Goal: Task Accomplishment & Management: Complete application form

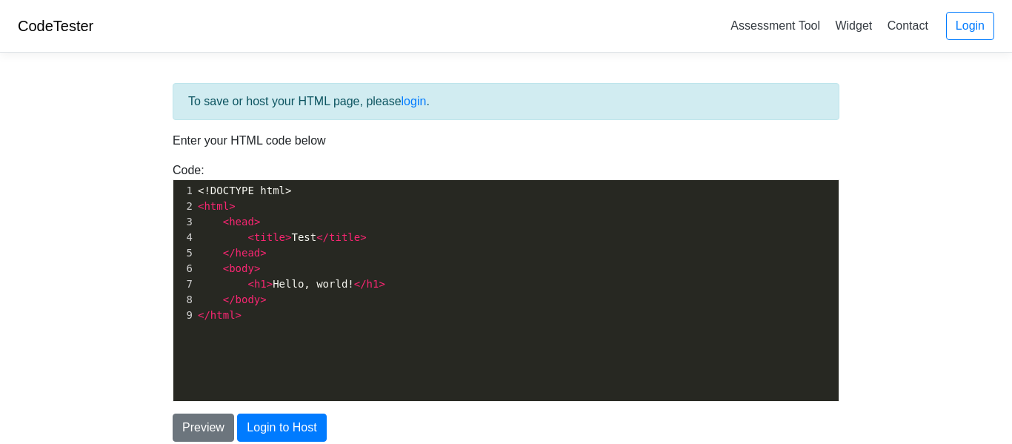
click at [296, 341] on div "xxxxxxxxxx 1 <!DOCTYPE html> 2 < html > 3 < head > 4 < title > Test </ title > …" at bounding box center [517, 301] width 688 height 243
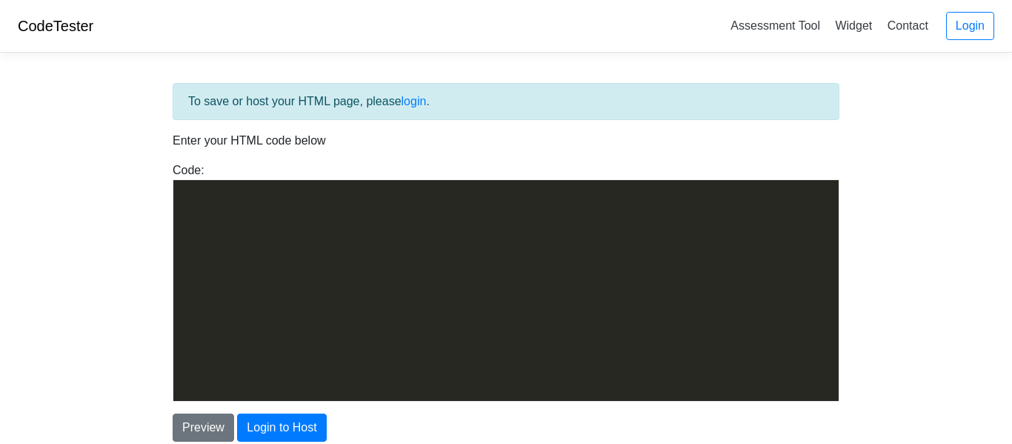
scroll to position [1015, 0]
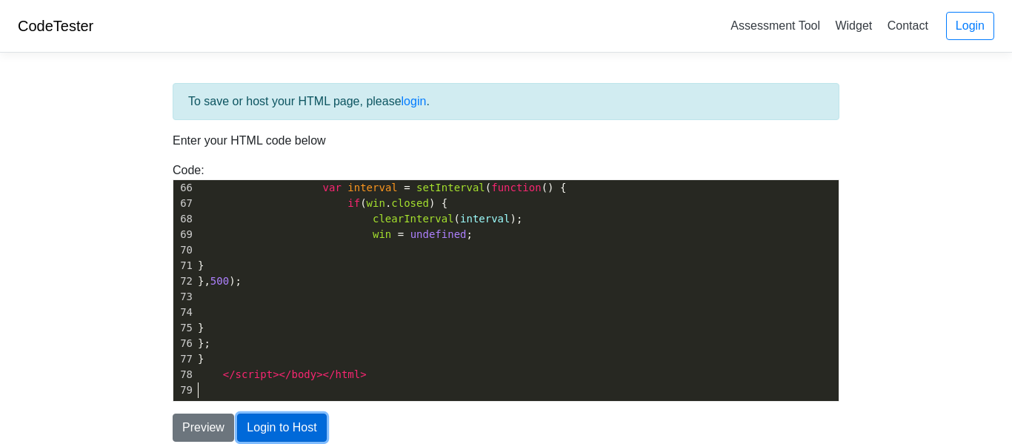
click at [311, 427] on button "Login to Host" at bounding box center [281, 428] width 89 height 28
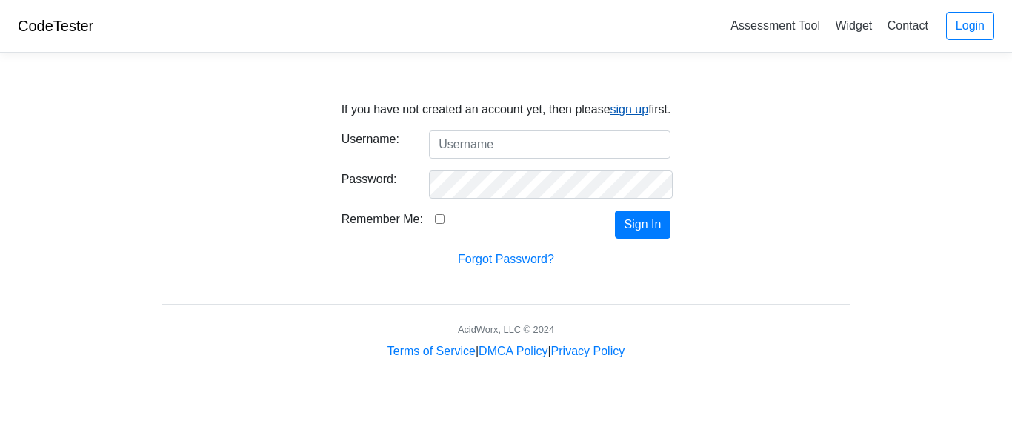
click at [624, 113] on link "sign up" at bounding box center [630, 109] width 39 height 13
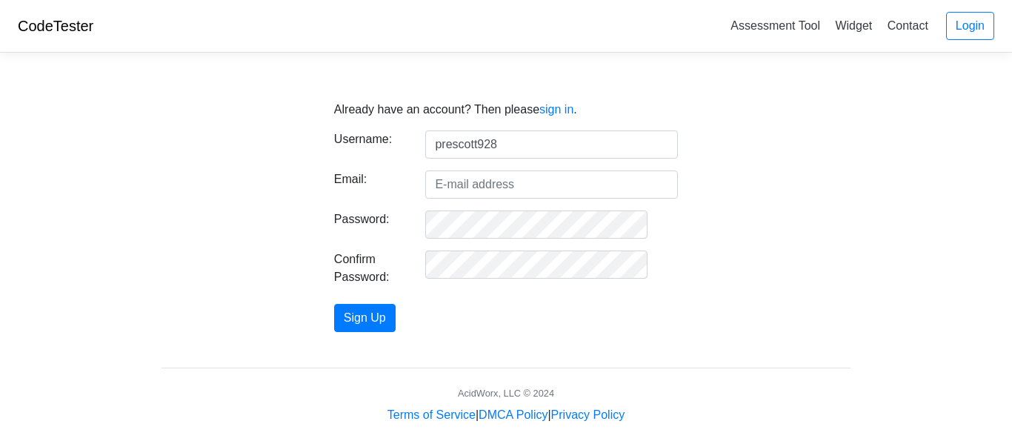
type input "prescott928"
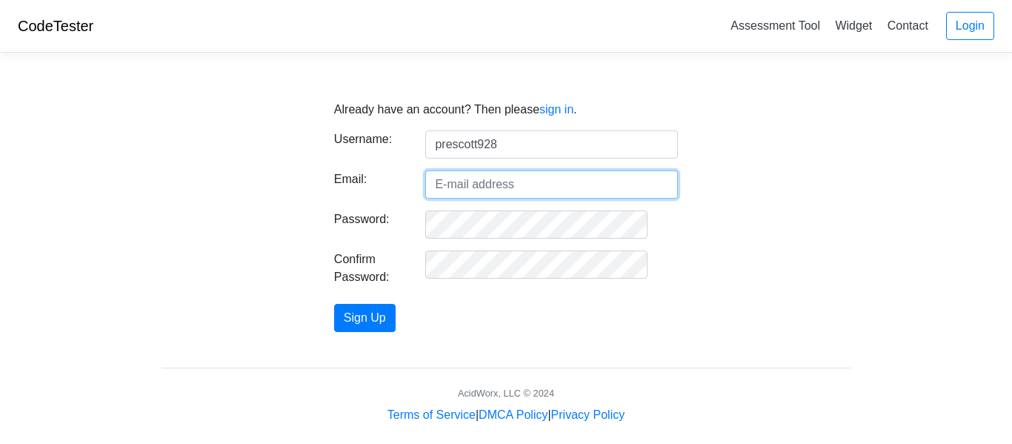
click at [611, 188] on input "Email:" at bounding box center [551, 184] width 253 height 28
type input "prescott.[PERSON_NAME]@hcknights"
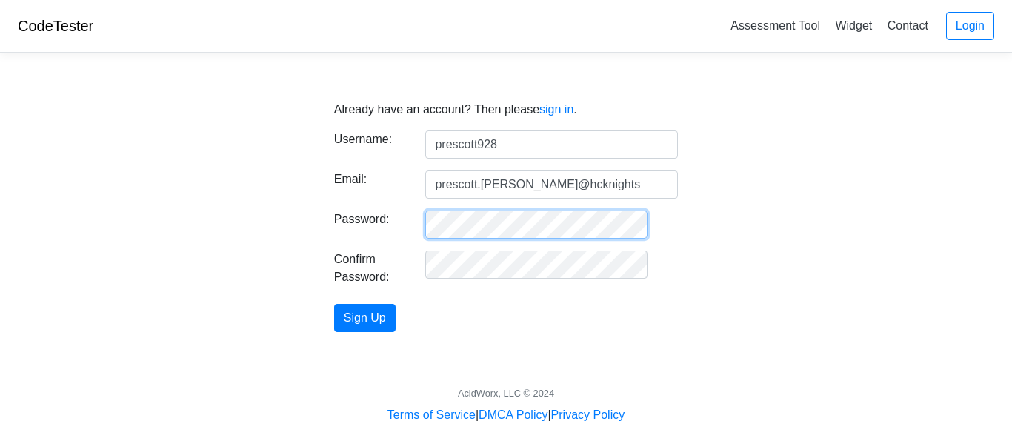
click at [385, 244] on form "Username: prescott928 Email: prescott.edwards@hcknights Password: Confirm Passw…" at bounding box center [506, 231] width 344 height 202
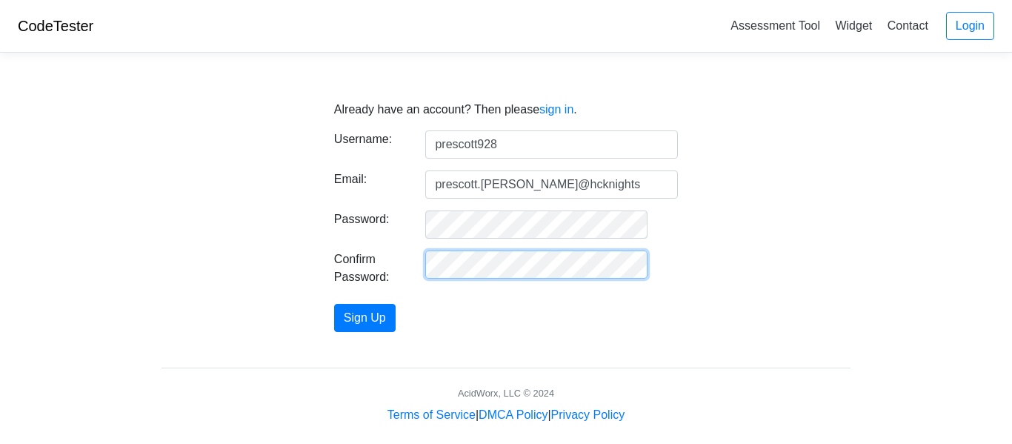
click at [342, 251] on div "Already have an account? Then please sign in . Username: prescott928 Email: pre…" at bounding box center [506, 207] width 712 height 249
click at [170, 290] on div "Already have an account? Then please sign in . Username: prescott928 Email: pre…" at bounding box center [506, 207] width 712 height 249
click at [176, 310] on div "Already have an account? Then please sign in . Username: prescott928 Email: pre…" at bounding box center [506, 207] width 712 height 249
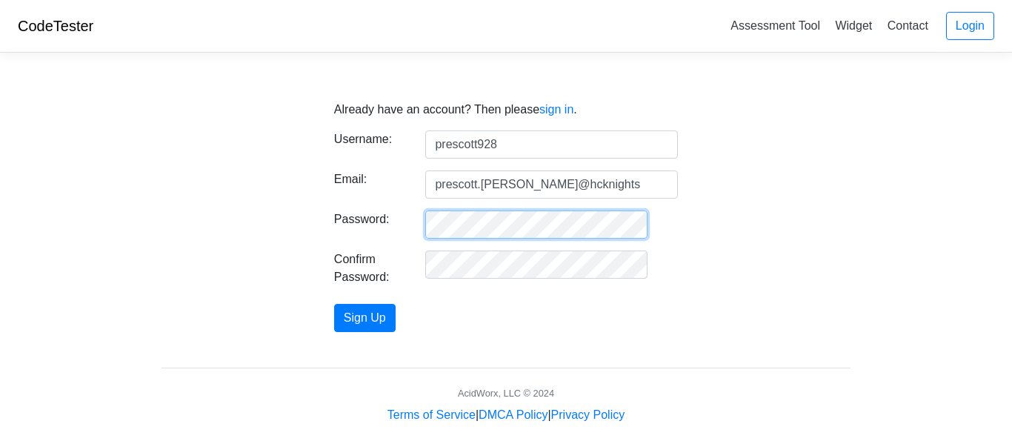
click at [378, 226] on div "Password:" at bounding box center [506, 225] width 366 height 28
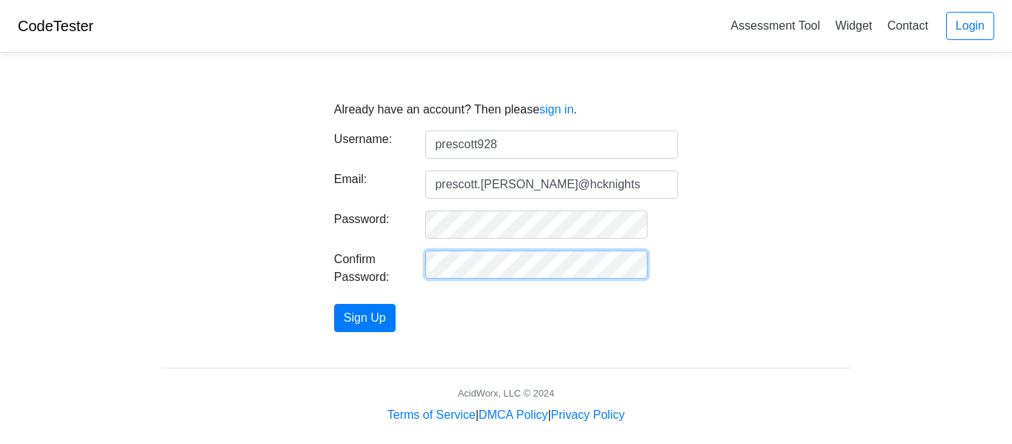
click at [64, 225] on body "CodeTester Assessment Tool Widget Contact Login Already have an account? Then p…" at bounding box center [506, 212] width 1012 height 424
click at [147, 248] on body "CodeTester Assessment Tool Widget Contact Login Already have an account? Then p…" at bounding box center [506, 212] width 1012 height 424
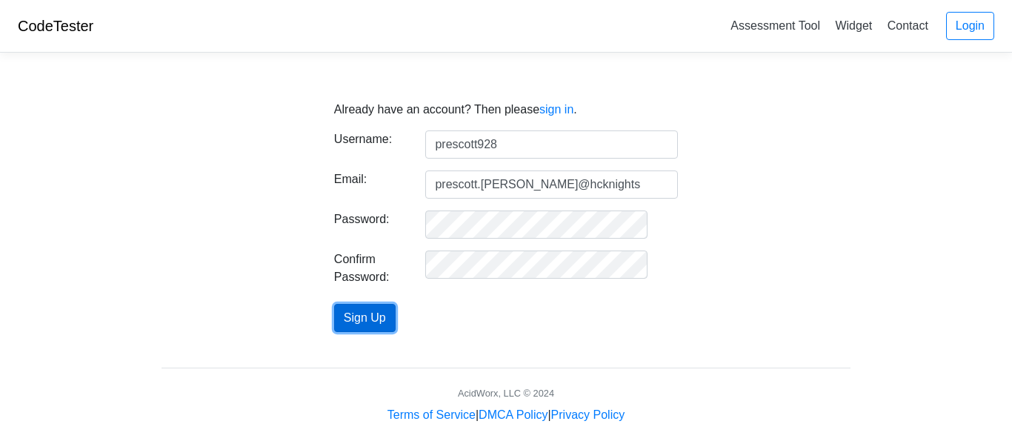
click at [391, 314] on button "Sign Up" at bounding box center [365, 318] width 62 height 28
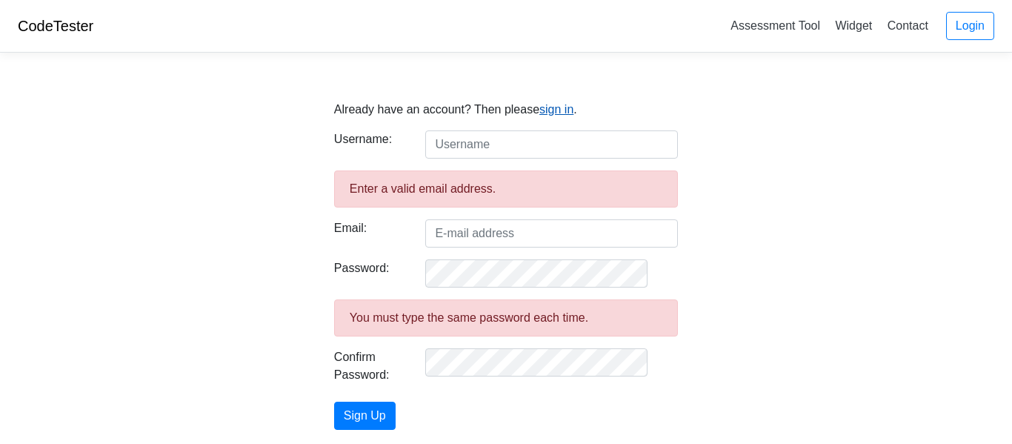
click at [574, 108] on link "sign in" at bounding box center [557, 109] width 34 height 13
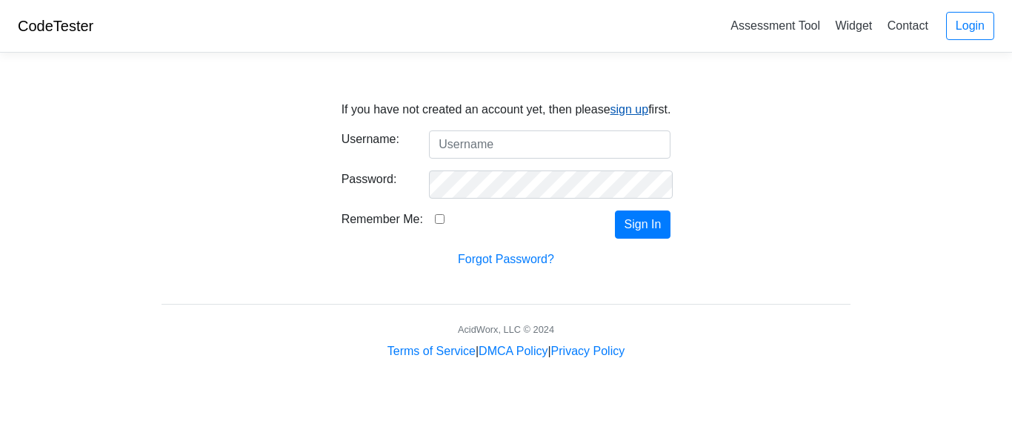
click at [625, 110] on link "sign up" at bounding box center [630, 109] width 39 height 13
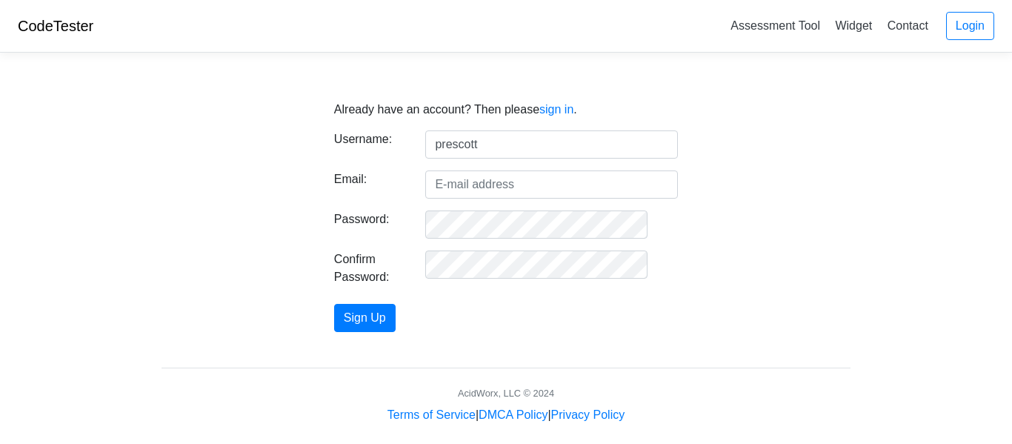
type input "prescott"
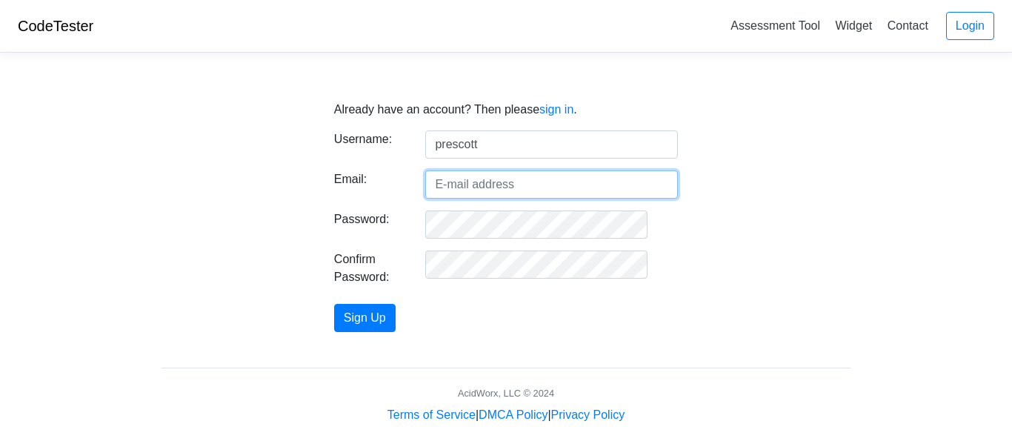
click at [490, 187] on input "Email:" at bounding box center [551, 184] width 253 height 28
type input "prescott.[PERSON_NAME]@hcknights"
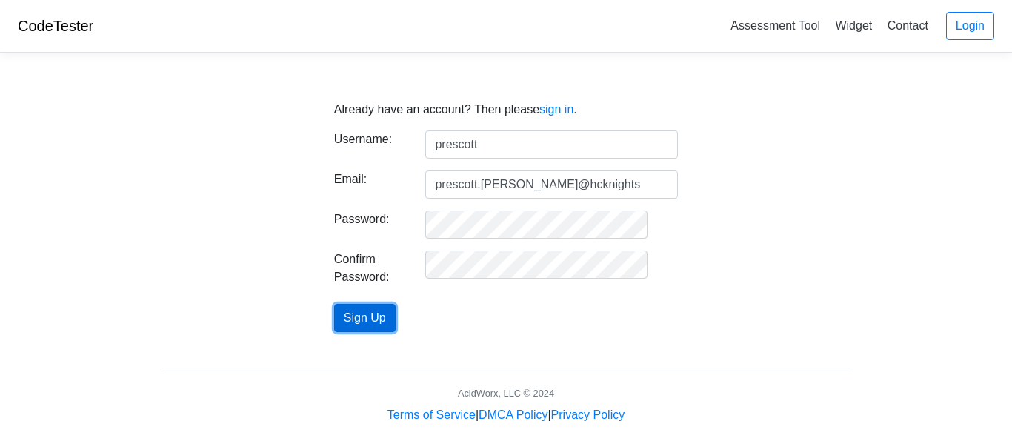
click at [373, 311] on button "Sign Up" at bounding box center [365, 318] width 62 height 28
